Goal: Check status: Check status

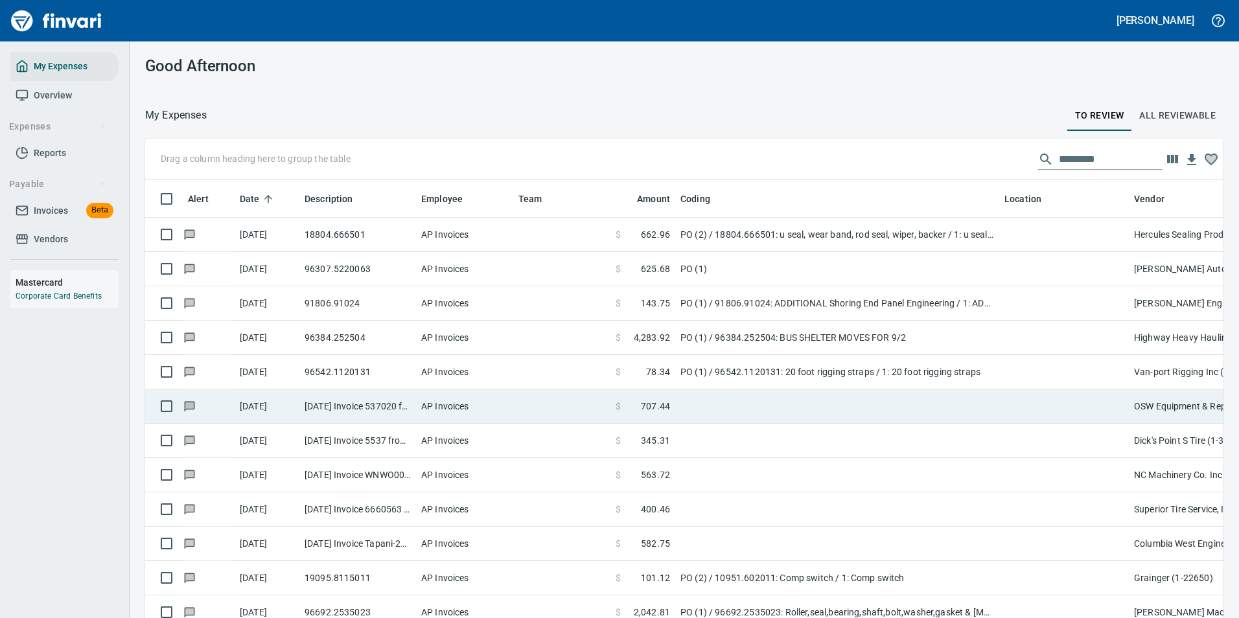
scroll to position [456, 1049]
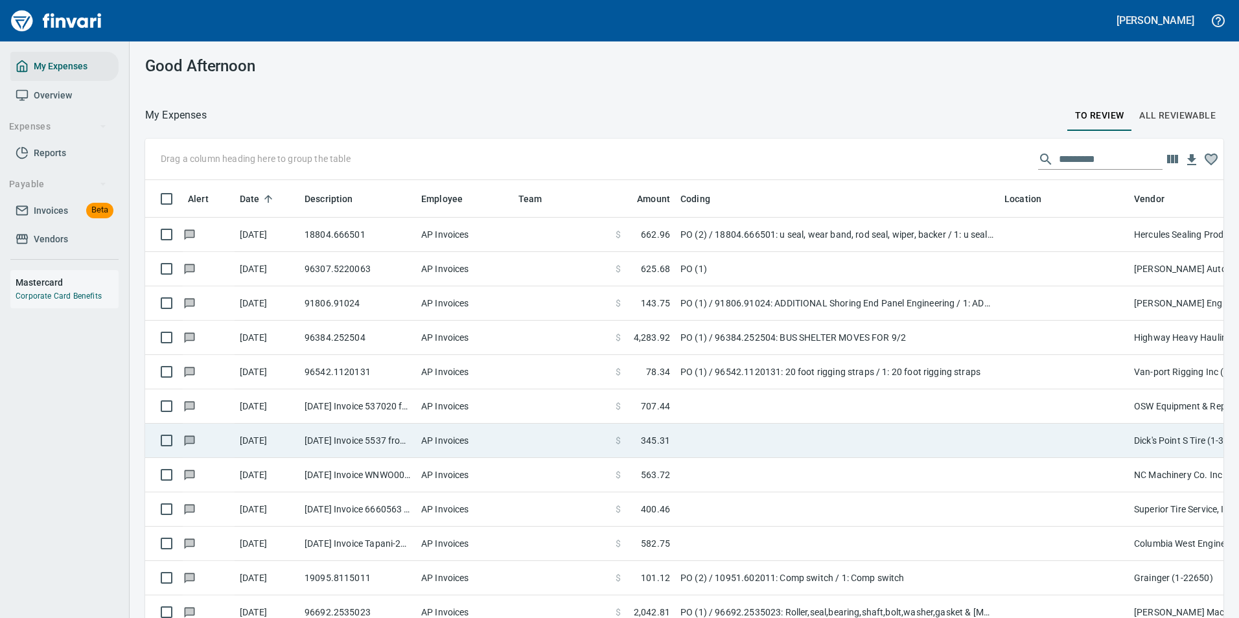
click at [741, 446] on td at bounding box center [837, 441] width 324 height 34
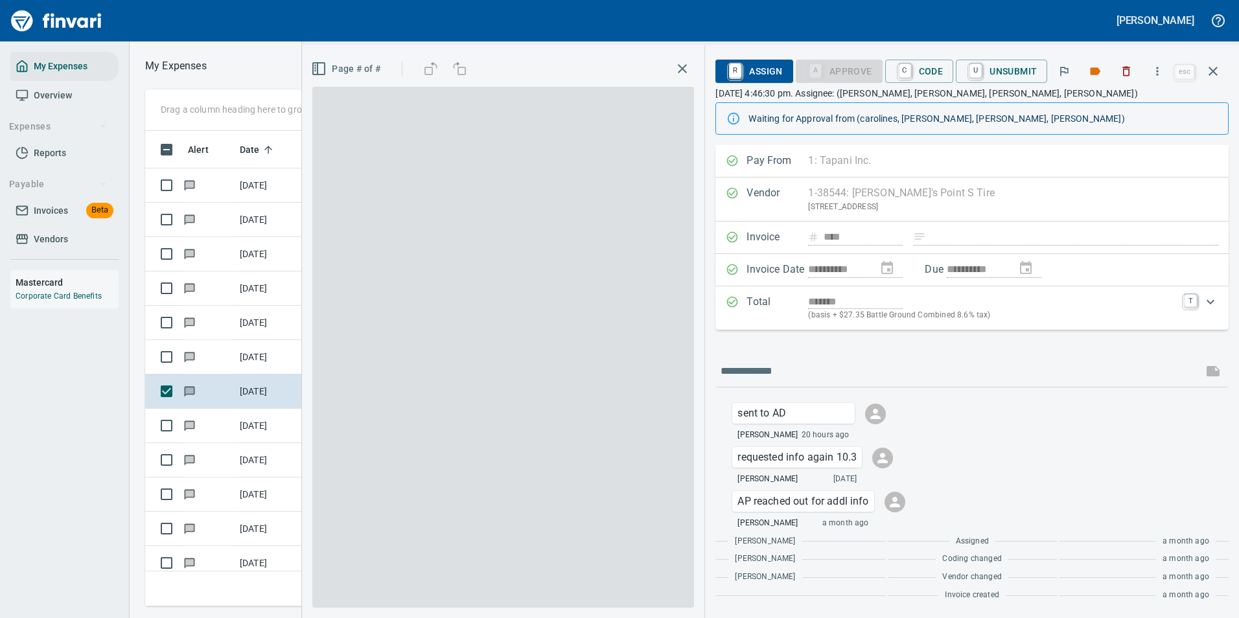
scroll to position [456, 735]
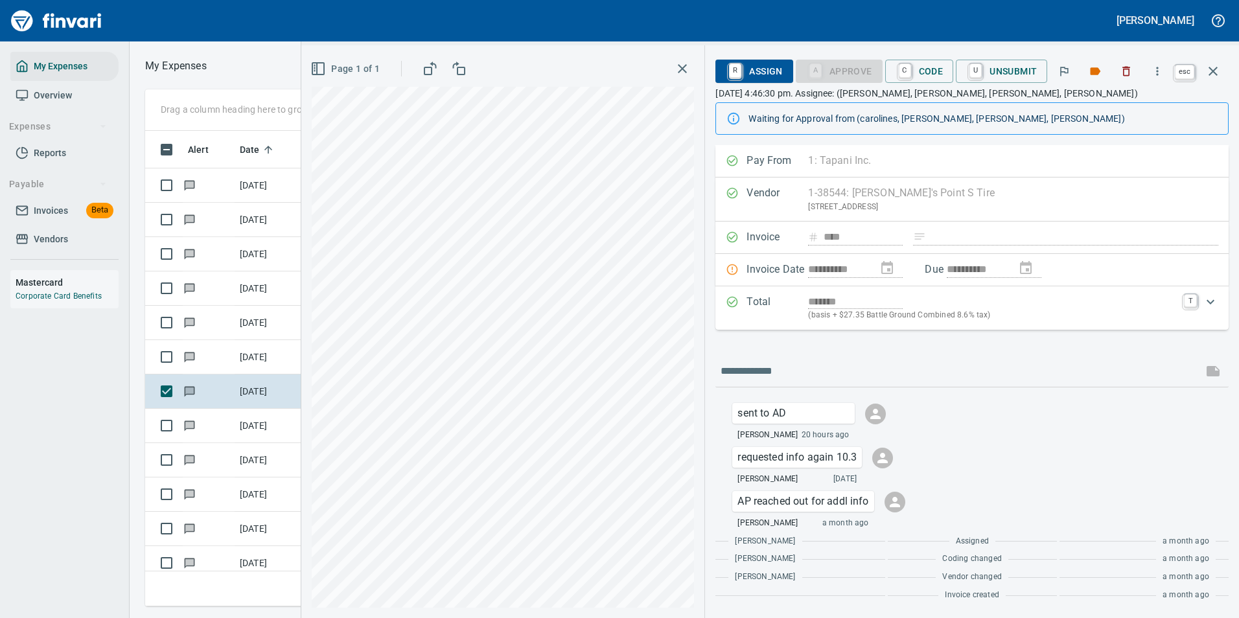
click at [1212, 73] on icon "button" at bounding box center [1213, 71] width 9 height 9
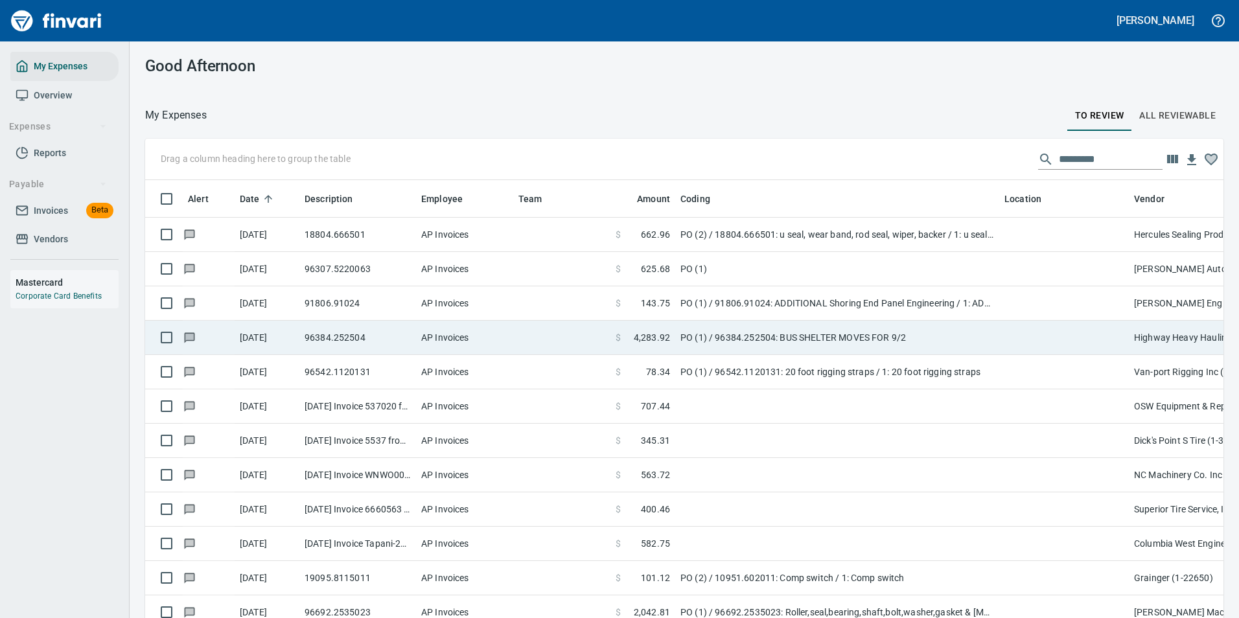
scroll to position [456, 1048]
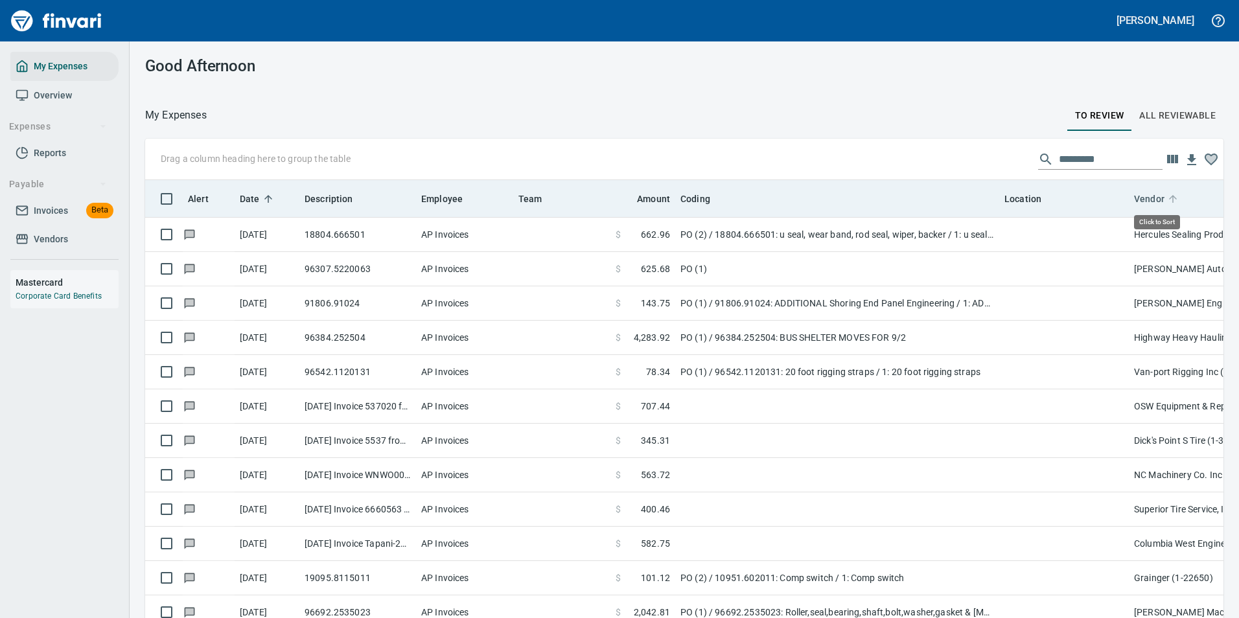
click at [1172, 194] on icon at bounding box center [1173, 199] width 12 height 12
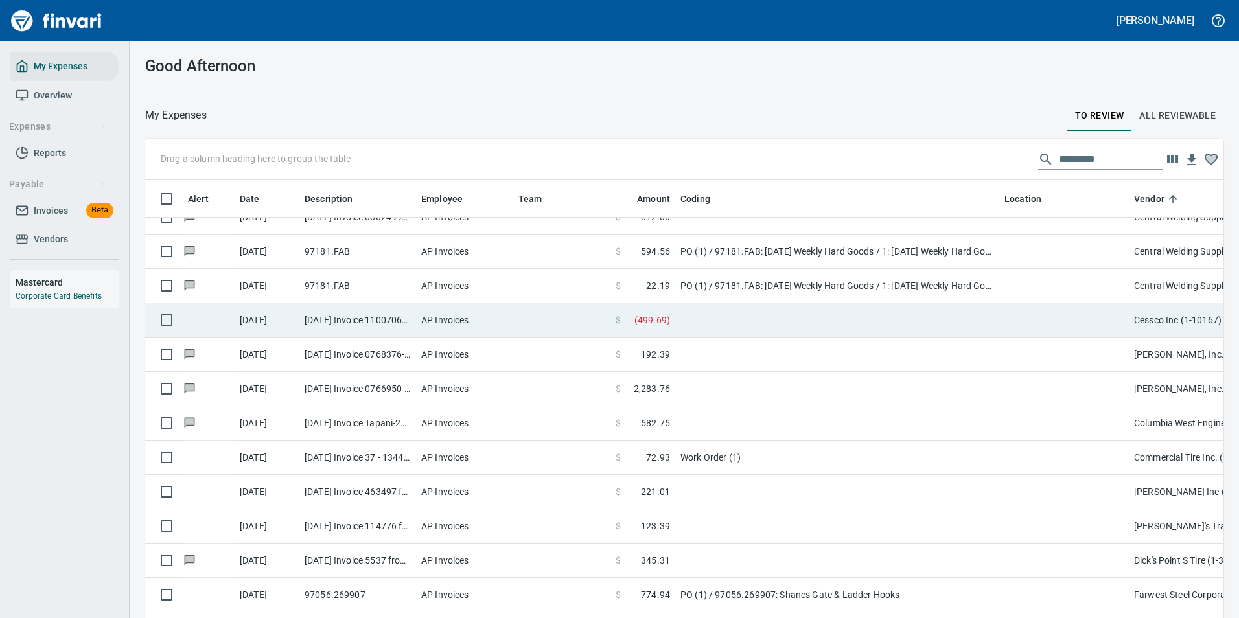
scroll to position [843, 0]
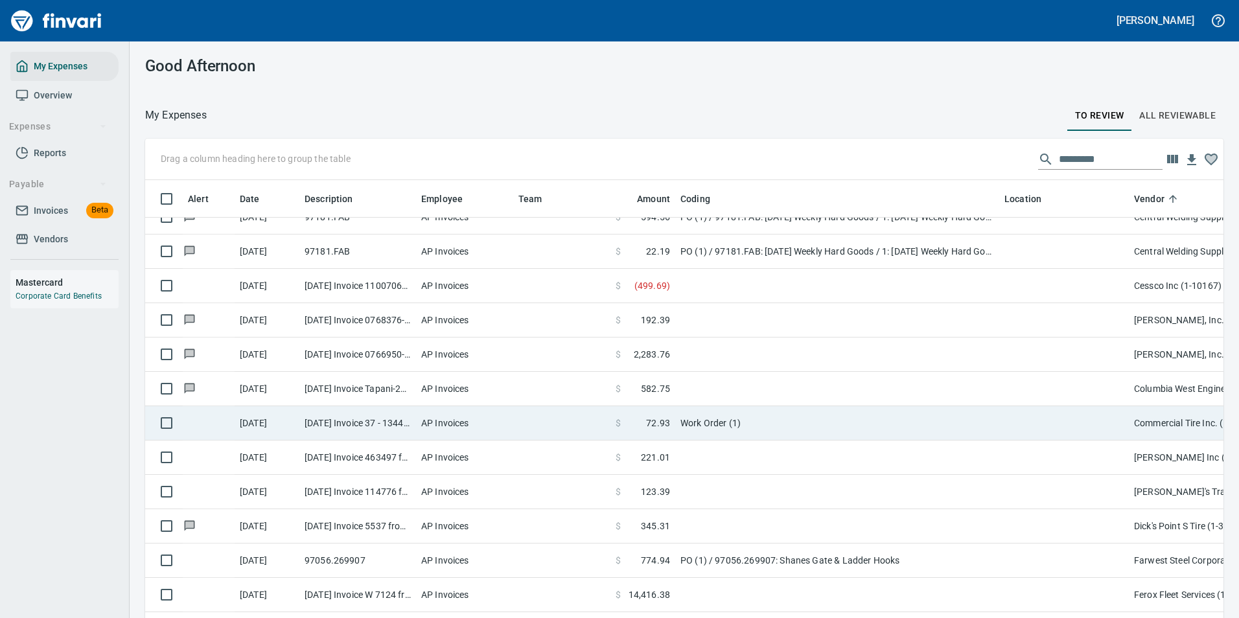
click at [785, 429] on td "Work Order (1)" at bounding box center [837, 423] width 324 height 34
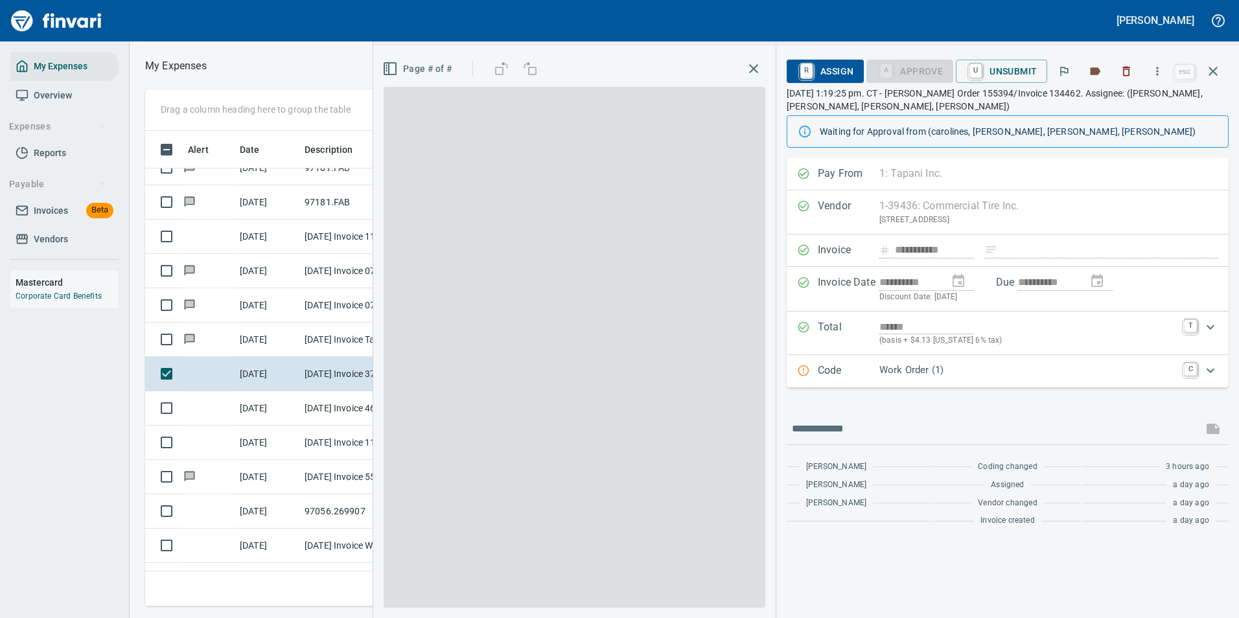
scroll to position [456, 735]
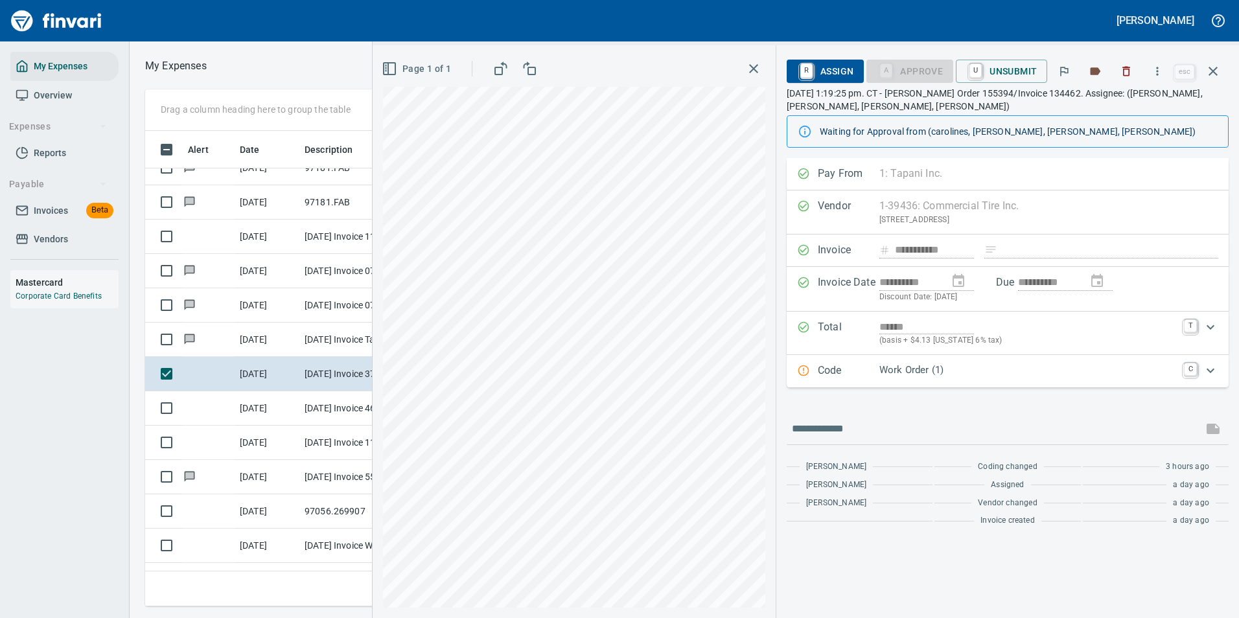
click at [893, 375] on p "Work Order (1)" at bounding box center [1028, 370] width 297 height 15
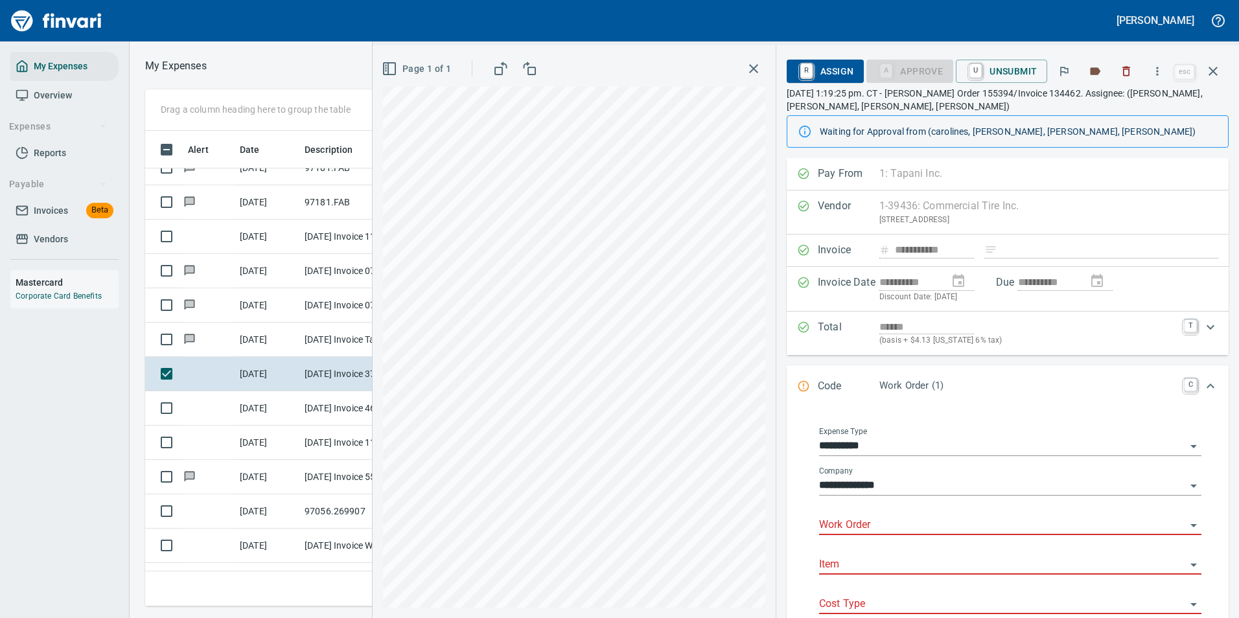
click at [853, 514] on div "Work Order" at bounding box center [1010, 520] width 382 height 29
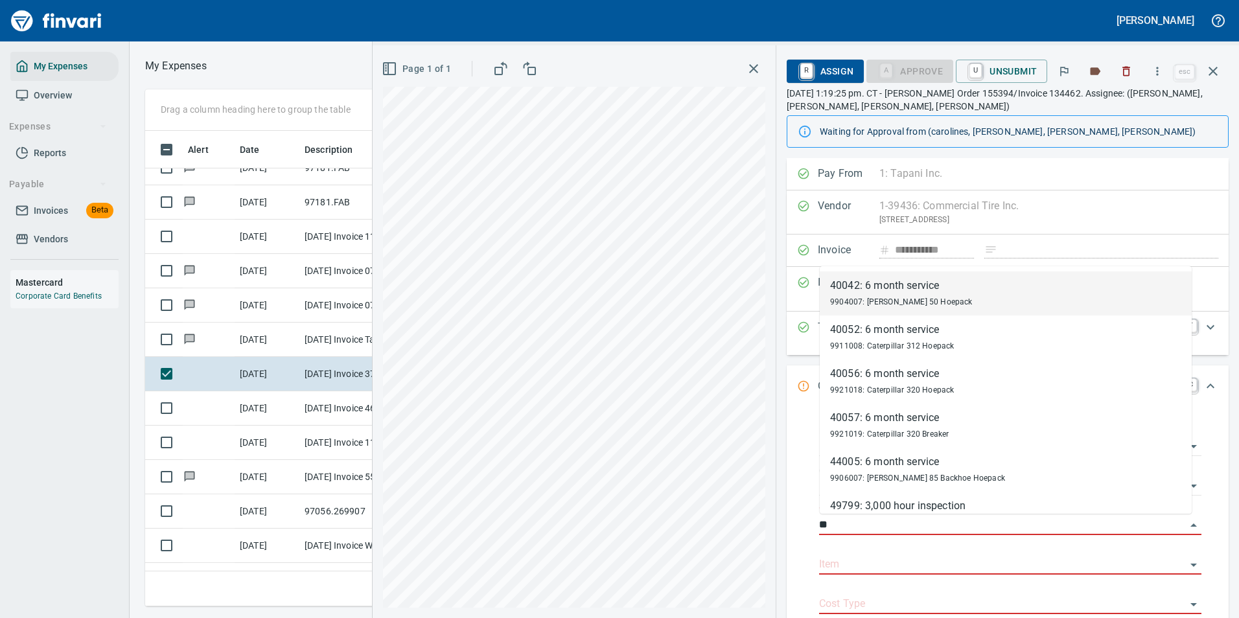
type input "*"
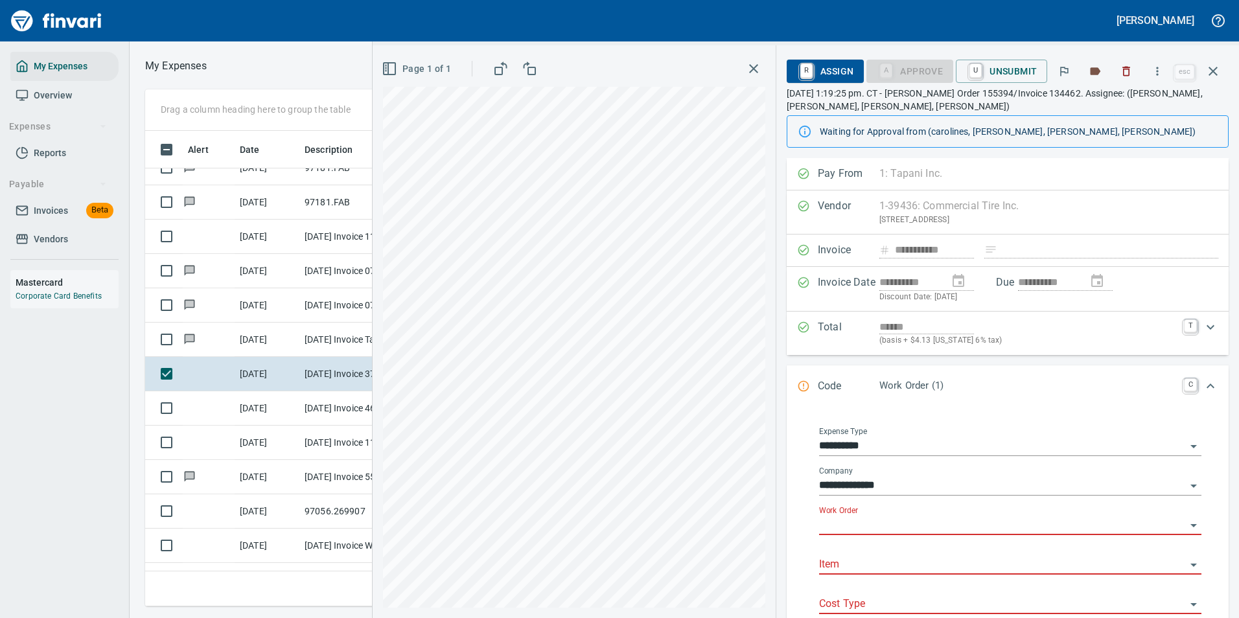
click at [841, 521] on input "Work Order" at bounding box center [1002, 526] width 367 height 18
click at [1211, 67] on icon "button" at bounding box center [1214, 72] width 16 height 16
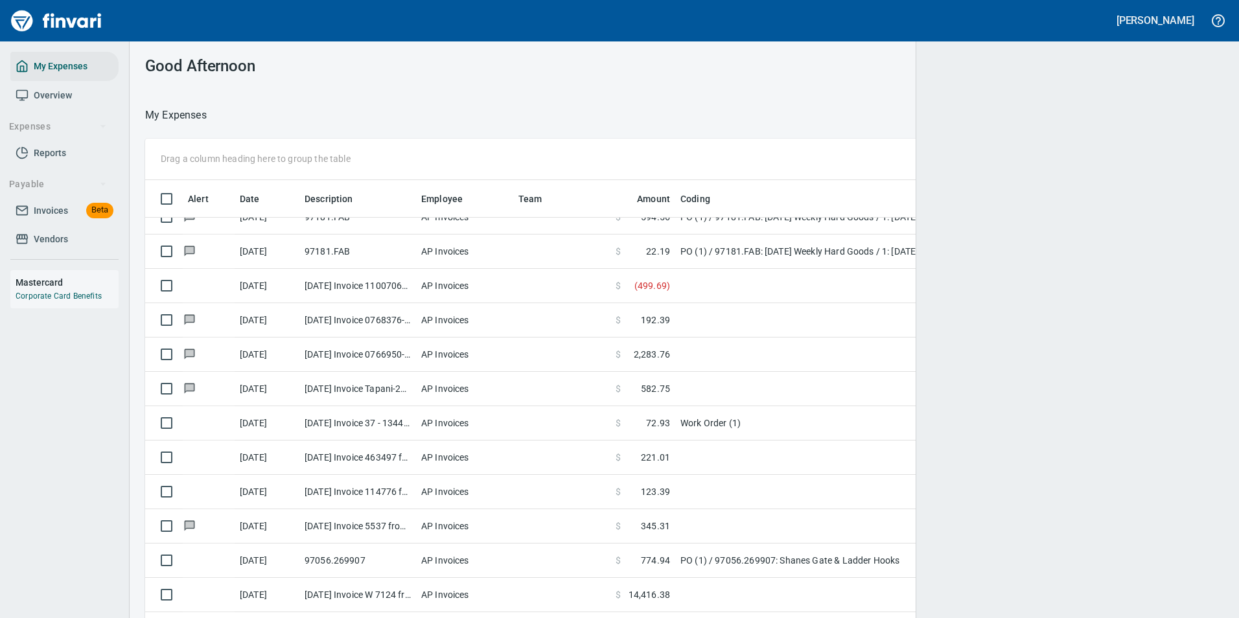
scroll to position [456, 1048]
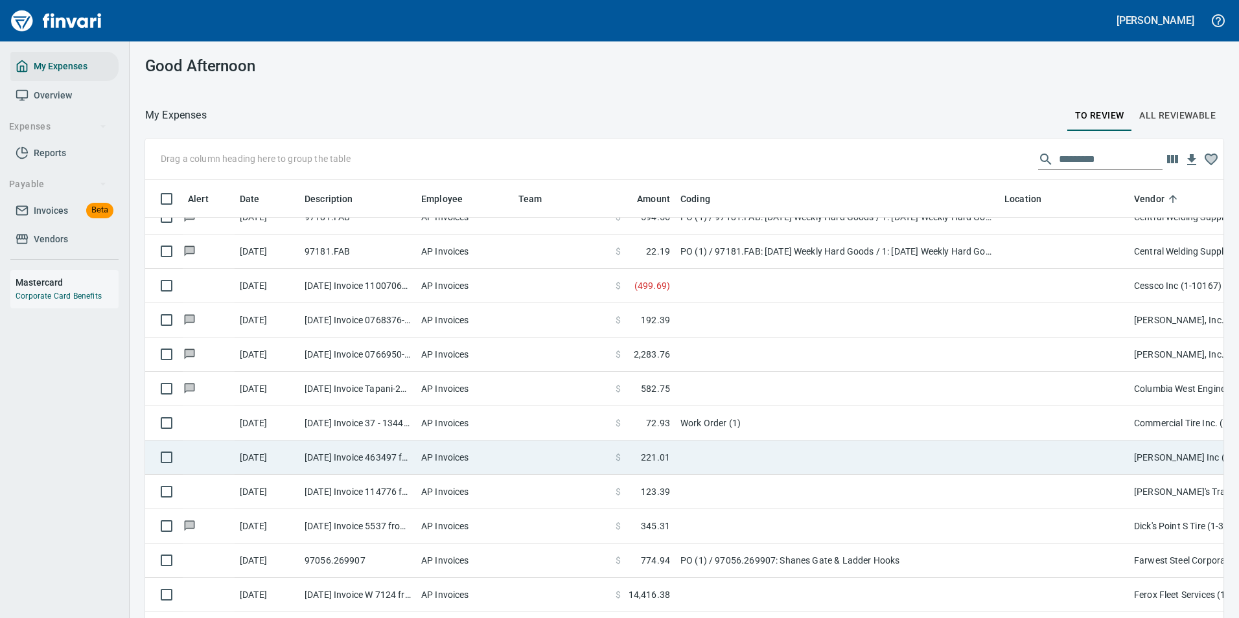
click at [793, 465] on td at bounding box center [837, 458] width 324 height 34
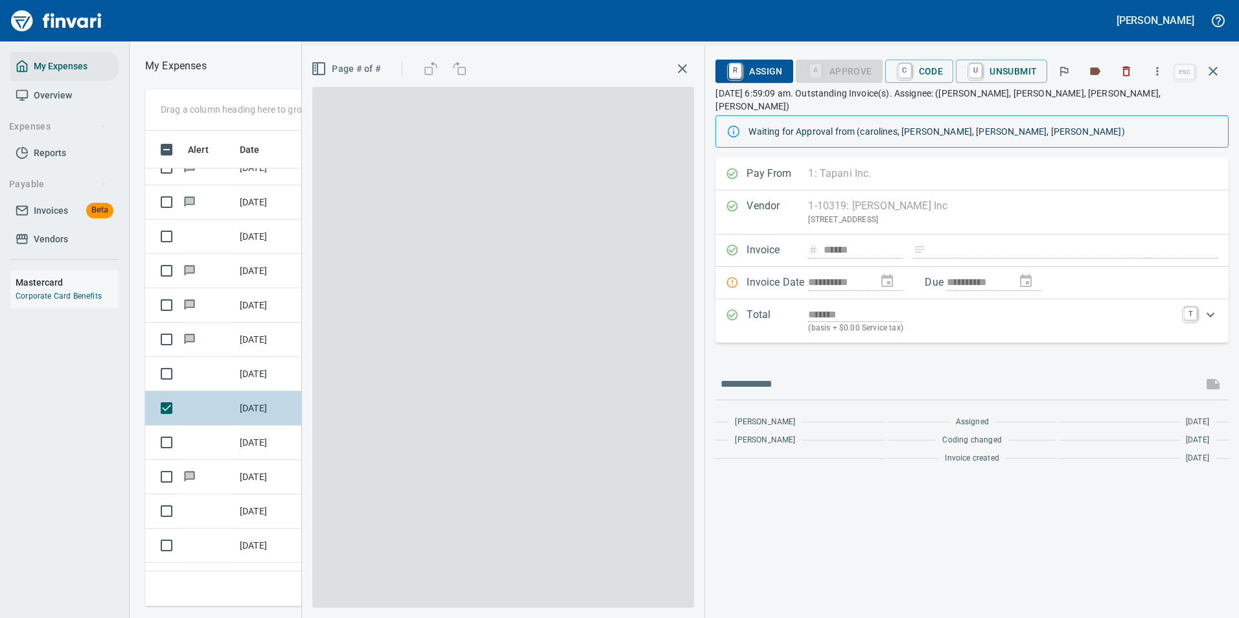
scroll to position [456, 735]
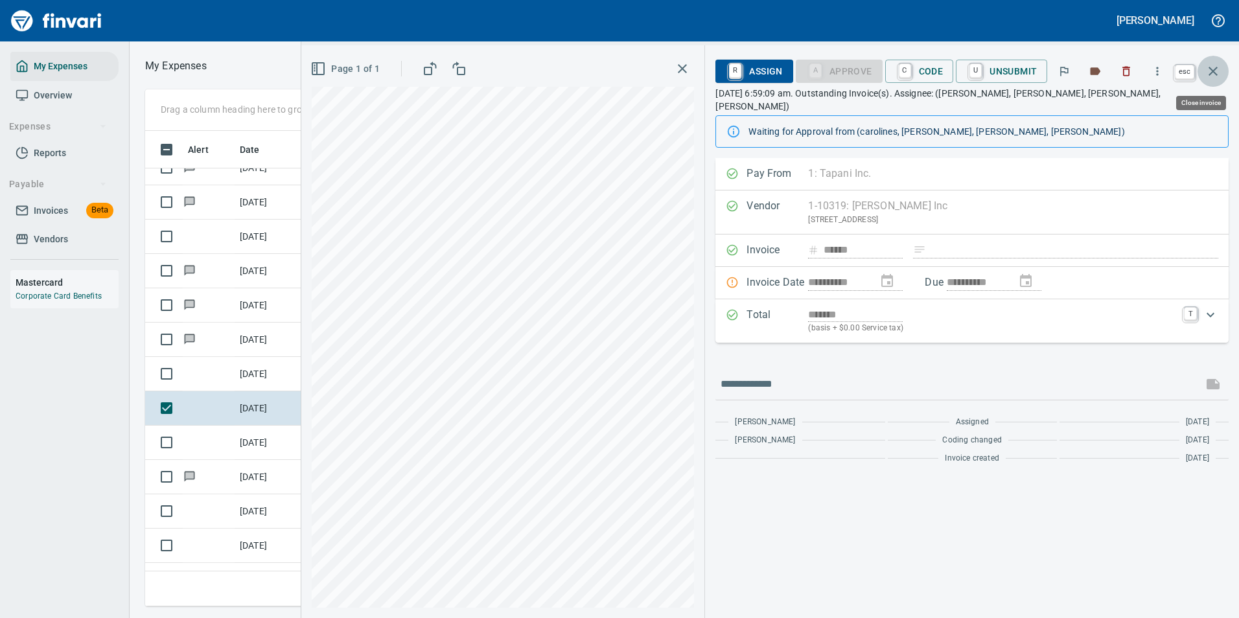
click at [1212, 71] on icon "button" at bounding box center [1214, 72] width 16 height 16
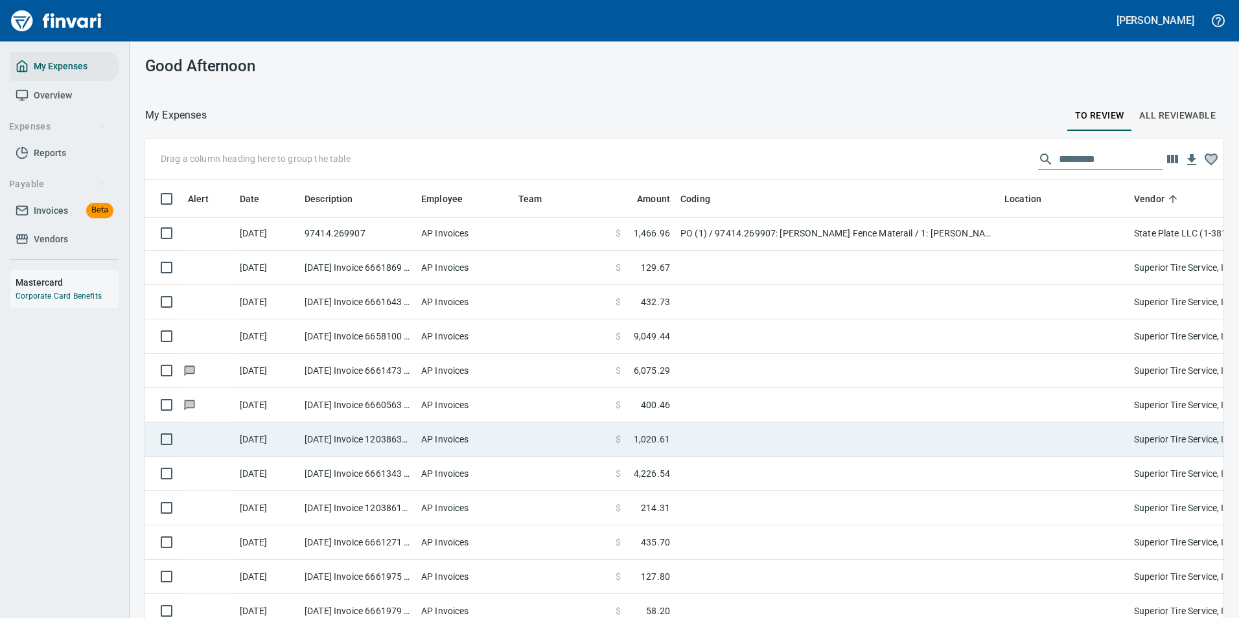
scroll to position [4278, 0]
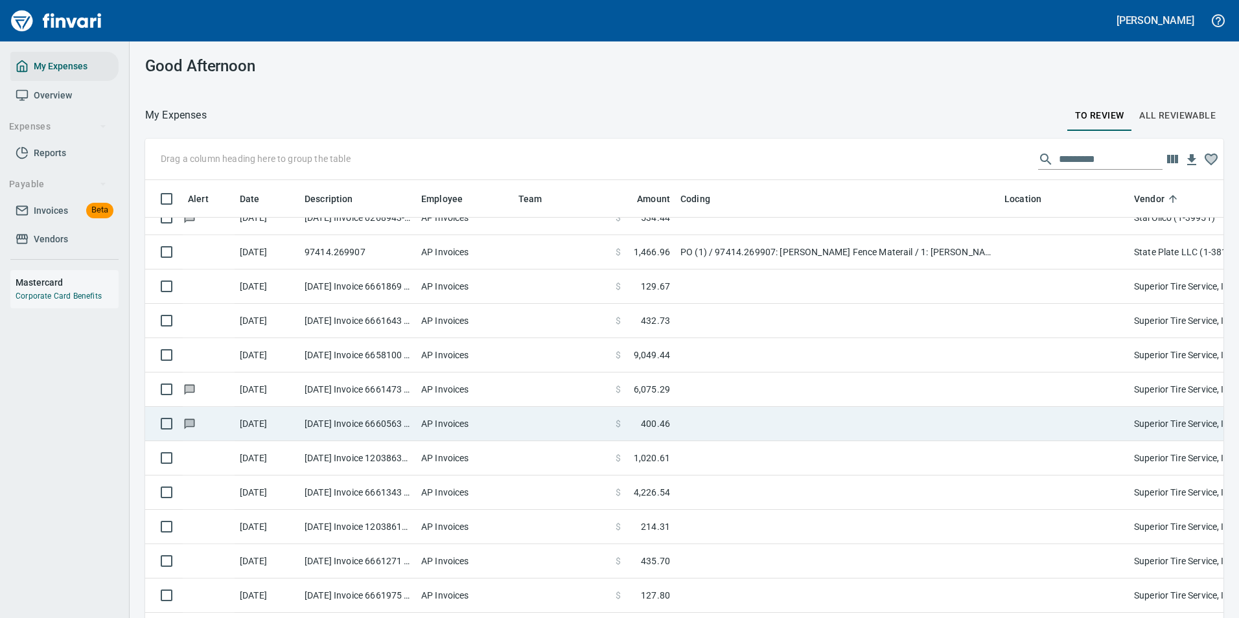
click at [672, 362] on td "$ 9,049.44" at bounding box center [643, 355] width 65 height 34
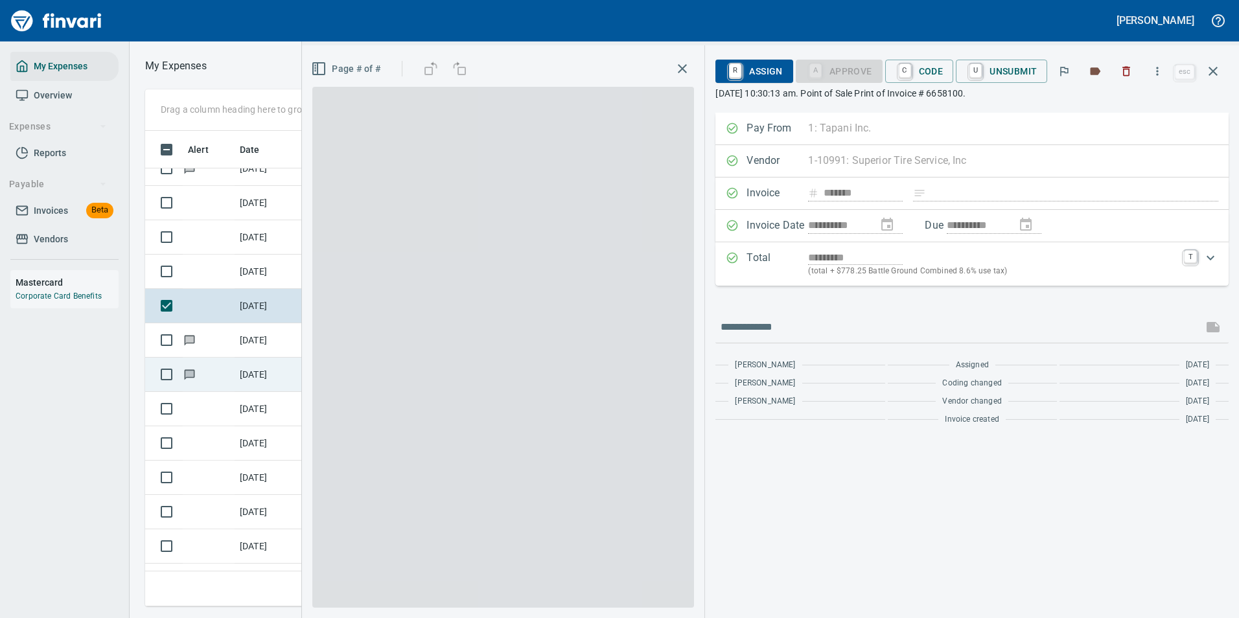
scroll to position [456, 735]
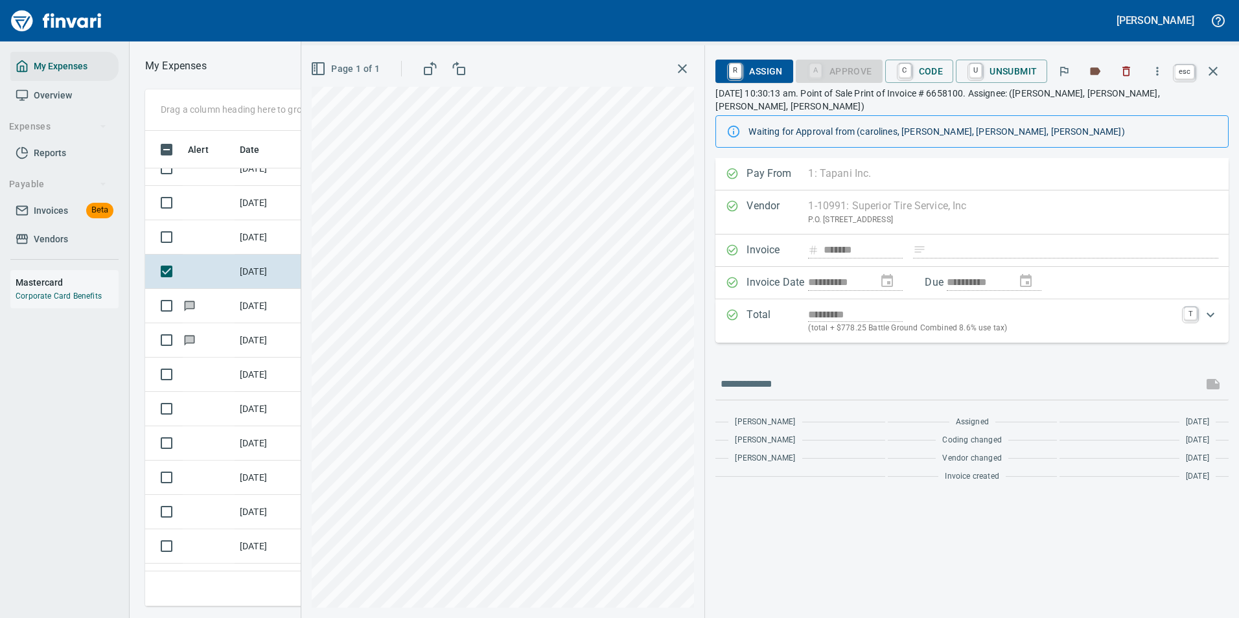
click at [1214, 71] on icon "button" at bounding box center [1213, 71] width 9 height 9
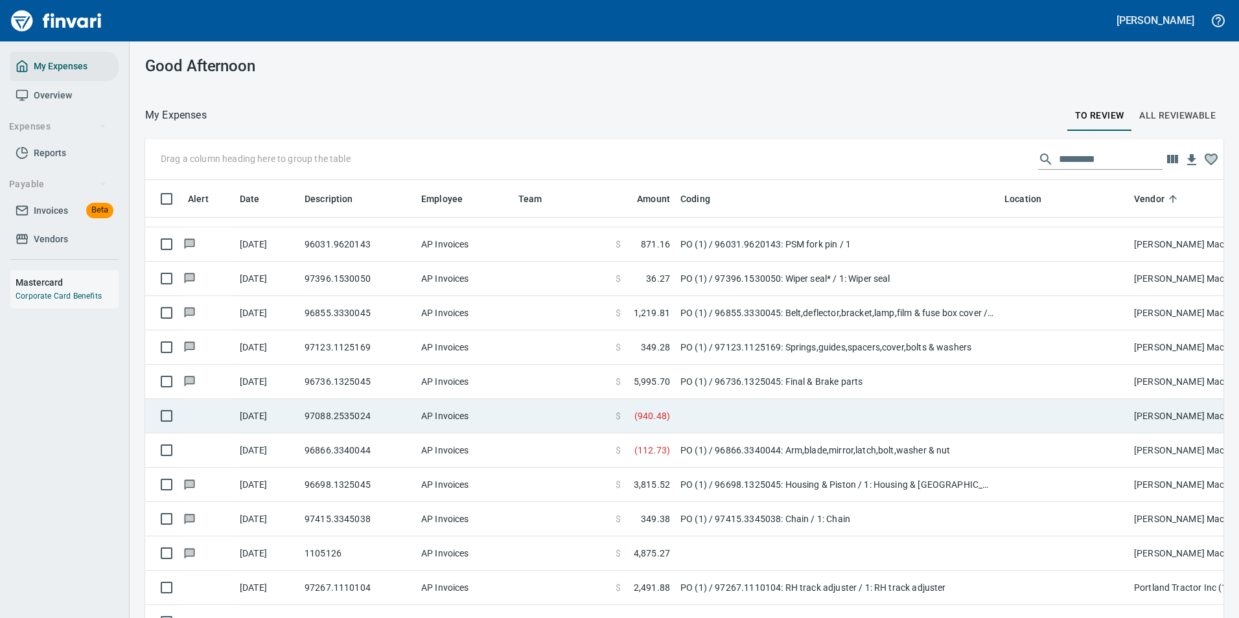
scroll to position [3760, 0]
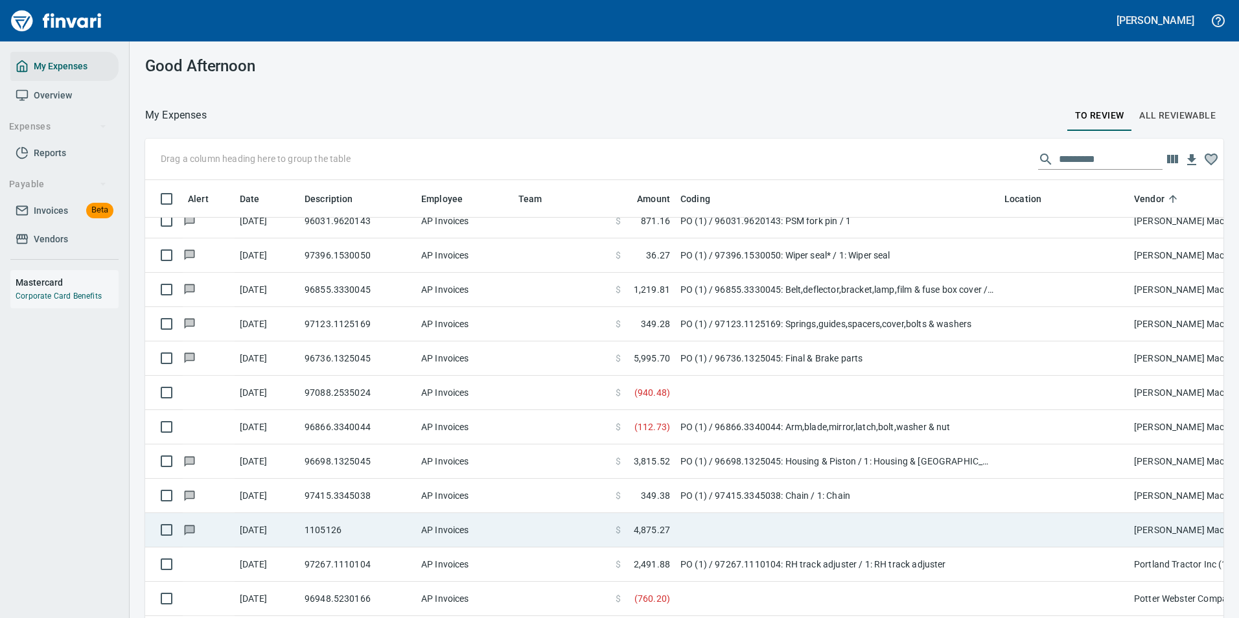
click at [714, 520] on td at bounding box center [837, 530] width 324 height 34
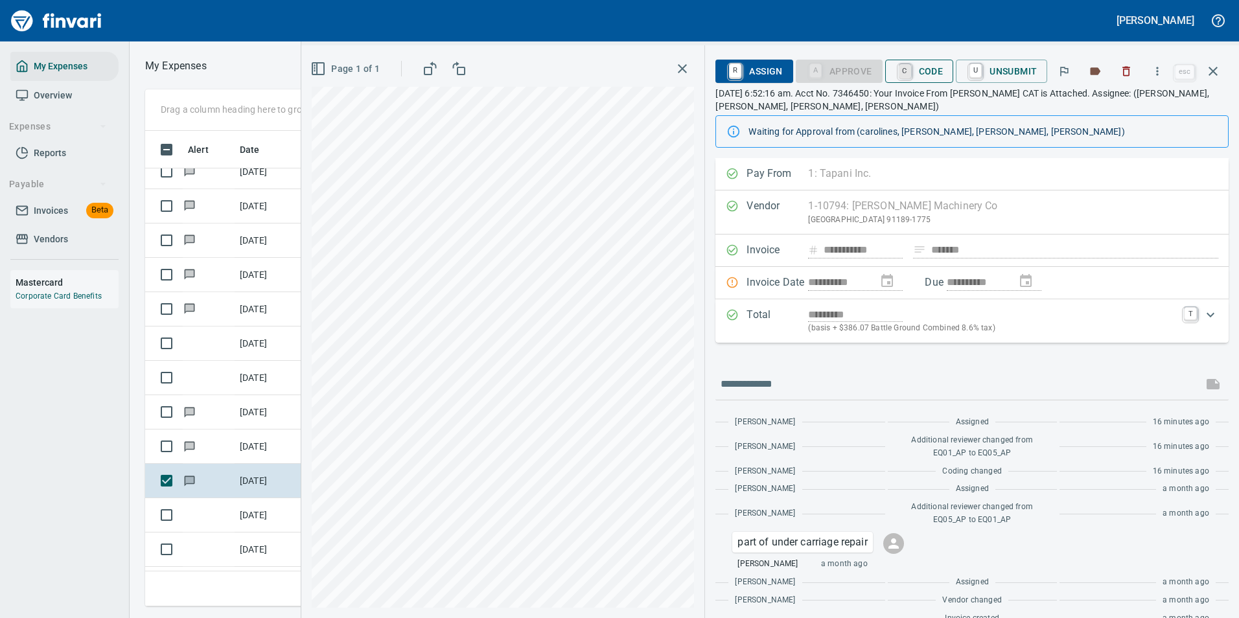
click at [905, 75] on link "C" at bounding box center [905, 71] width 12 height 14
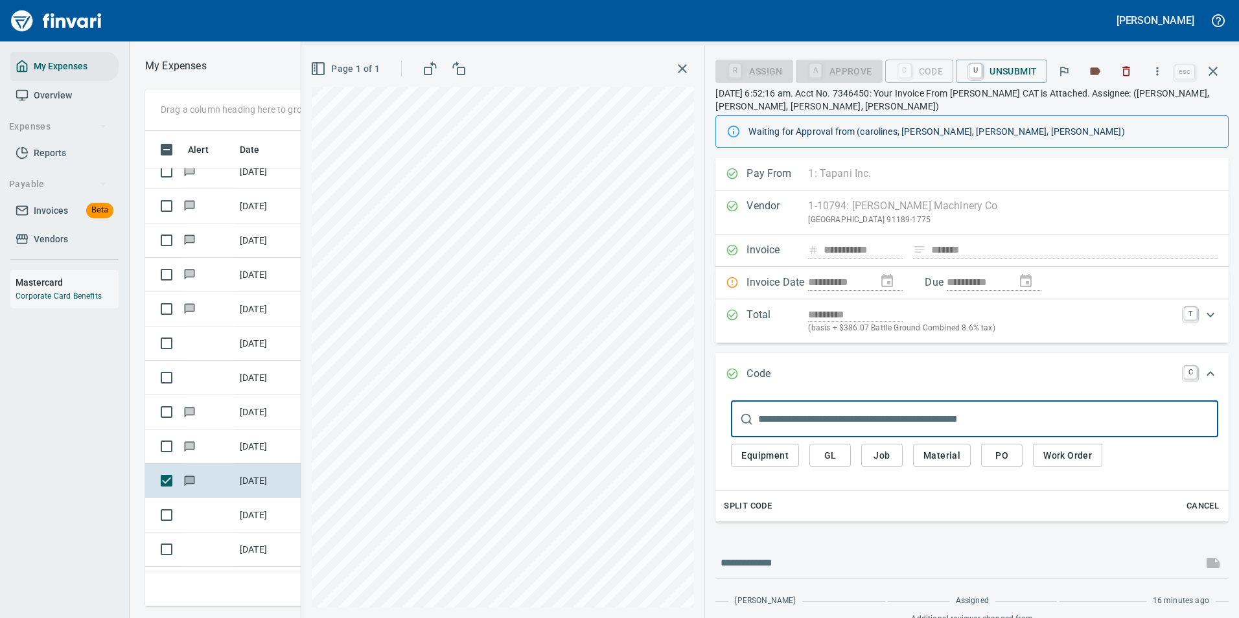
scroll to position [456, 735]
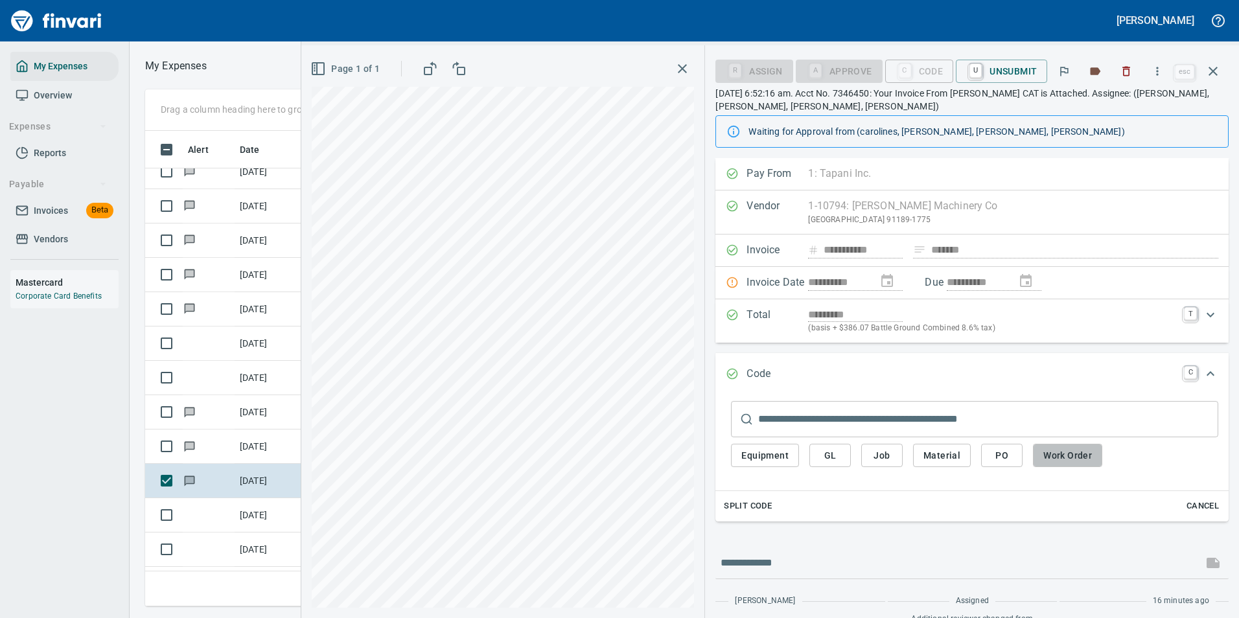
click at [1046, 459] on span "Work Order" at bounding box center [1068, 456] width 49 height 16
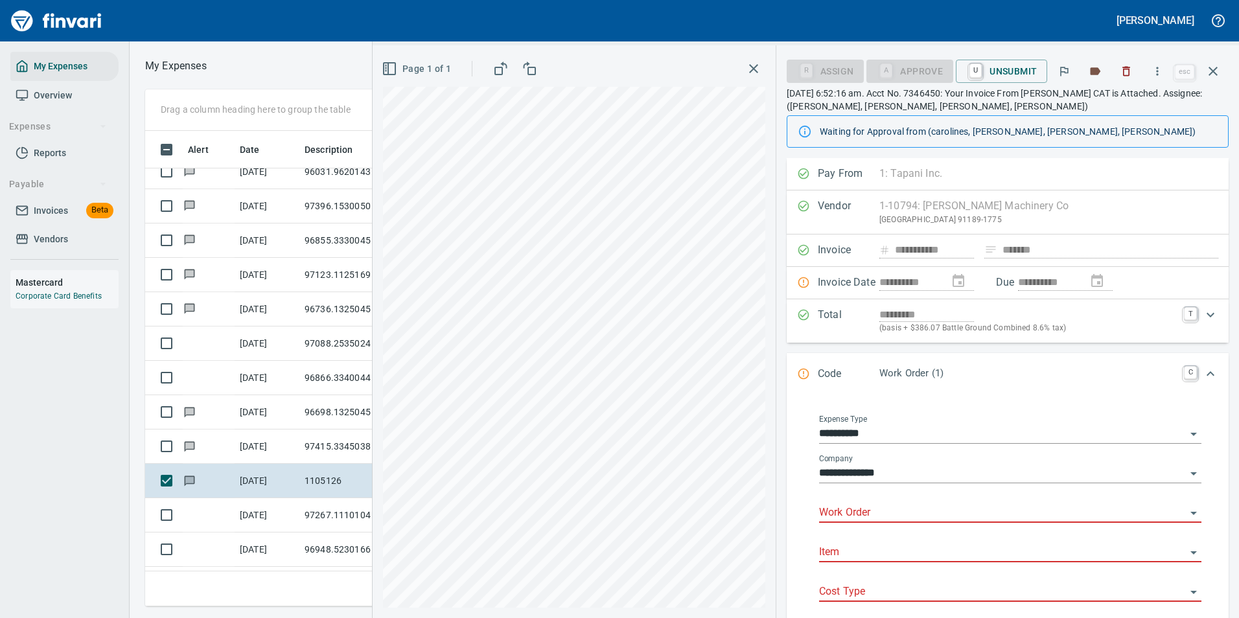
click at [885, 507] on input "Work Order" at bounding box center [1002, 513] width 367 height 18
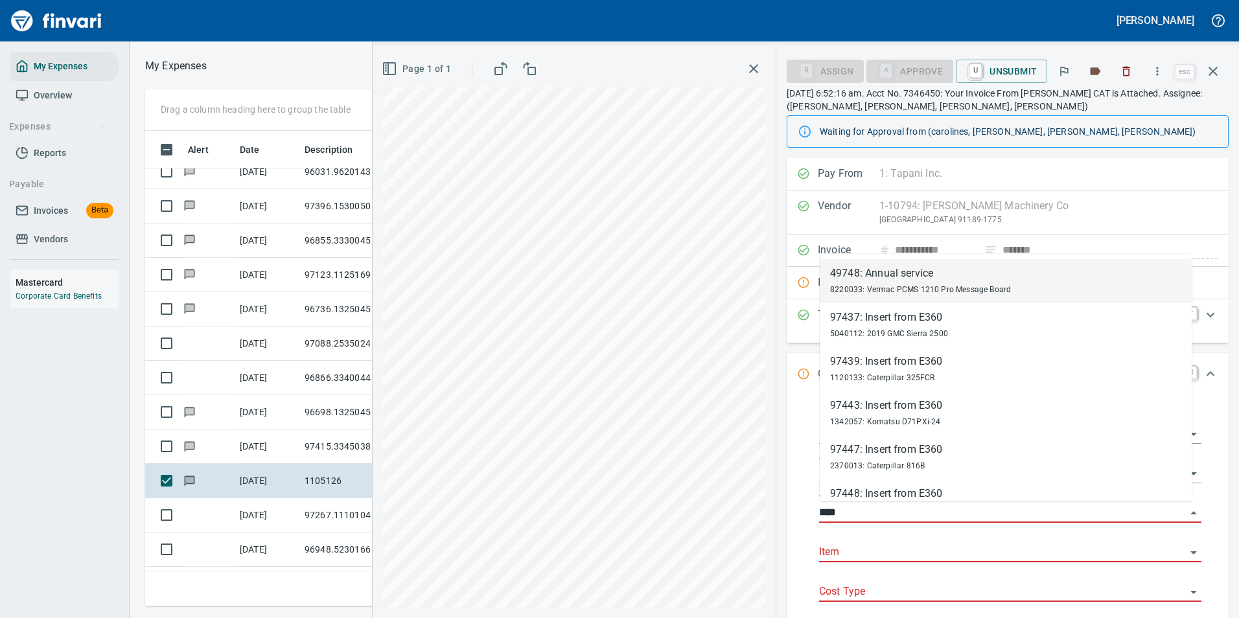
type input "*****"
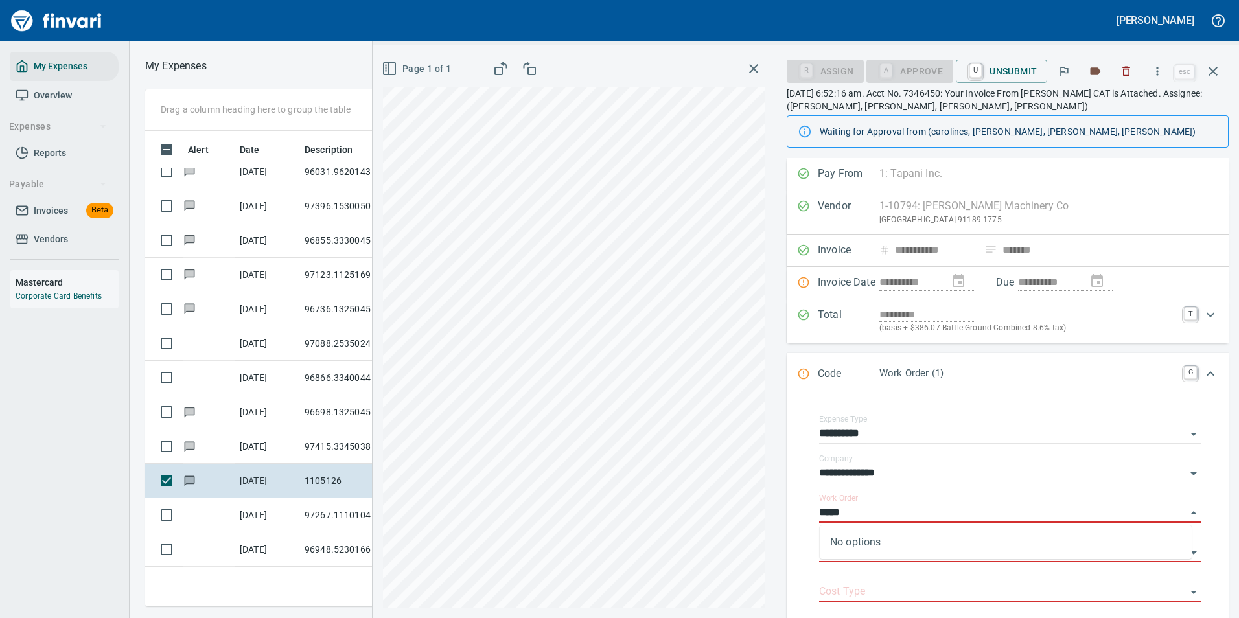
drag, startPoint x: 862, startPoint y: 510, endPoint x: 767, endPoint y: 501, distance: 95.1
click at [771, 500] on div "**********" at bounding box center [806, 331] width 867 height 573
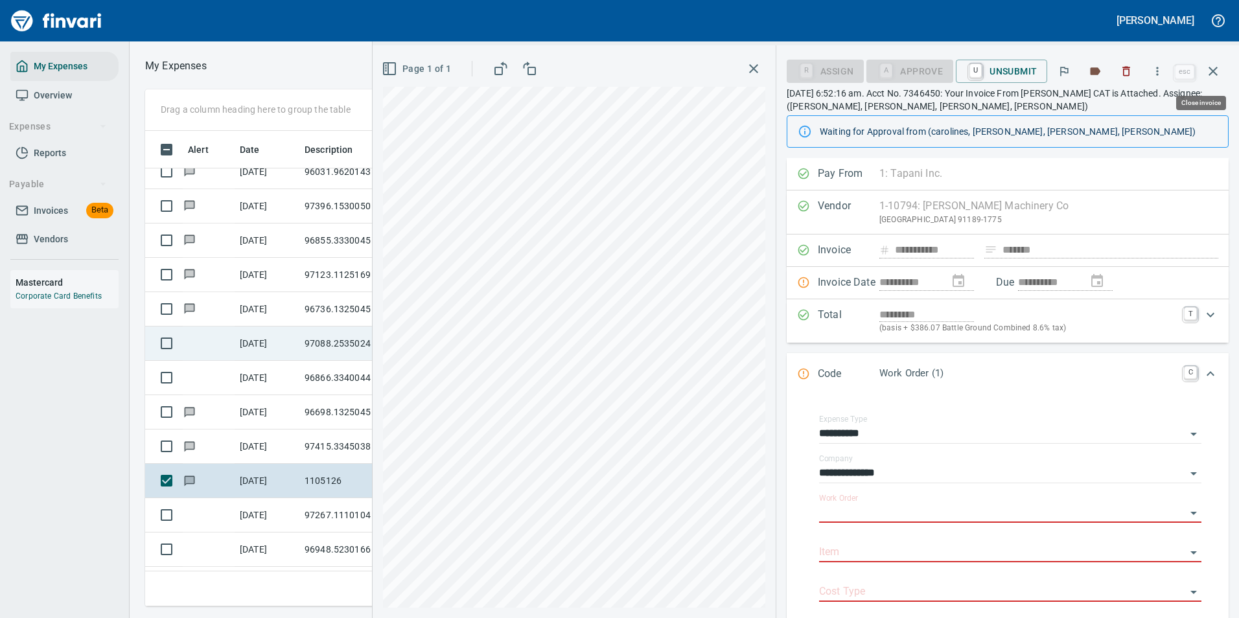
drag, startPoint x: 1215, startPoint y: 69, endPoint x: 708, endPoint y: 386, distance: 597.6
click at [1215, 69] on icon "button" at bounding box center [1214, 72] width 16 height 16
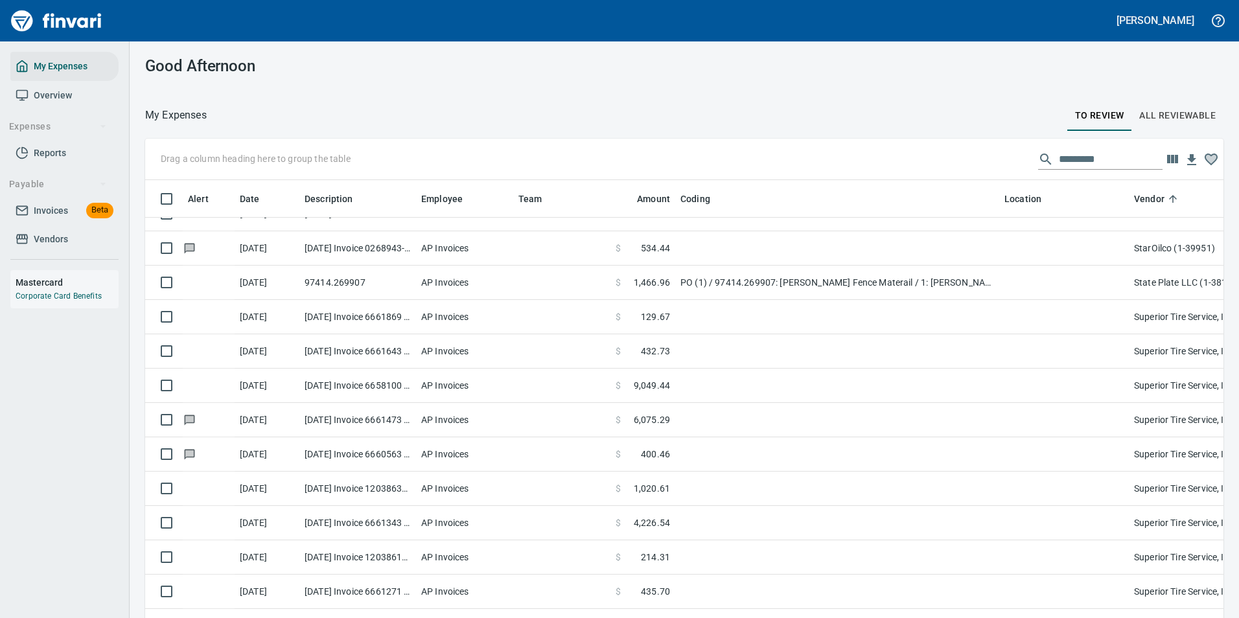
scroll to position [456, 1049]
